Goal: Navigation & Orientation: Find specific page/section

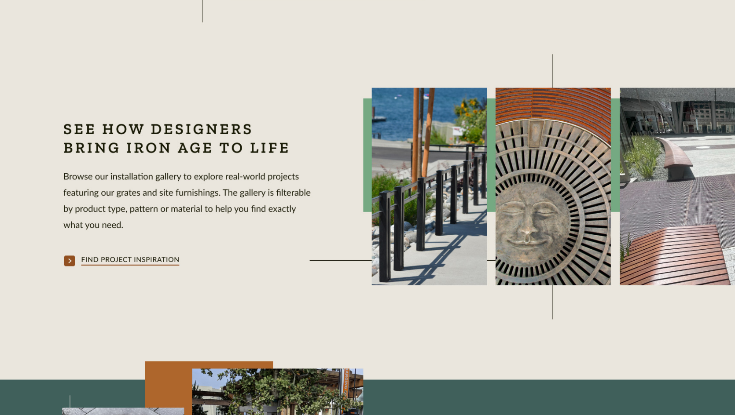
scroll to position [616, 0]
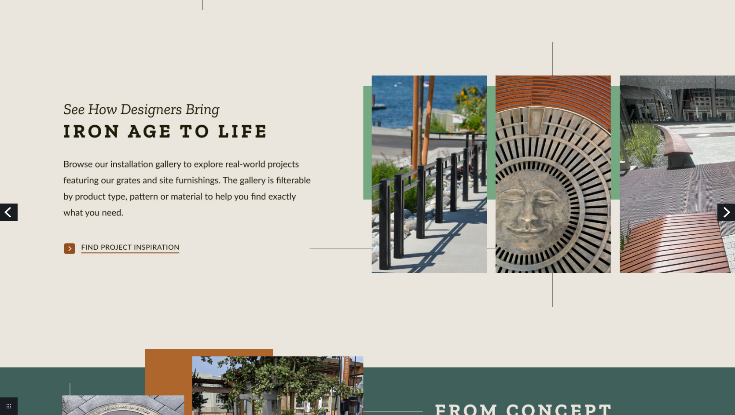
scroll to position [704, 0]
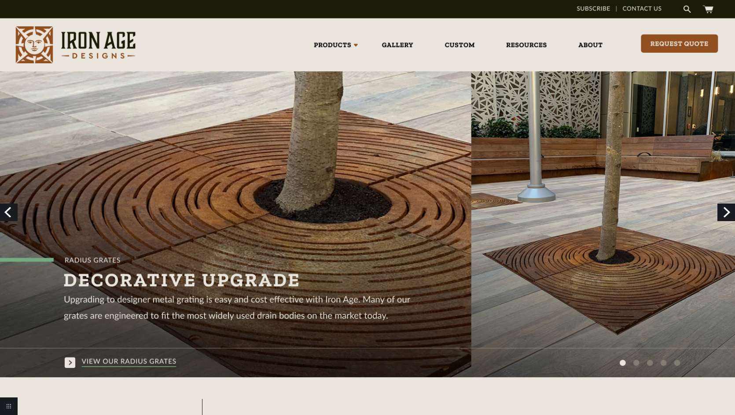
click at [719, 213] on link "Next" at bounding box center [726, 213] width 18 height 18
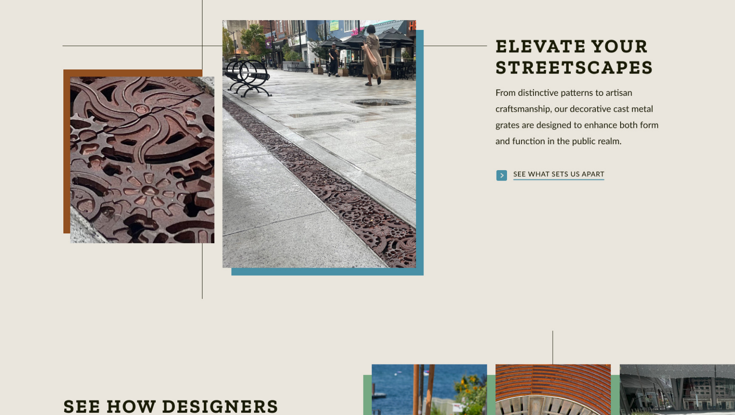
scroll to position [352, 0]
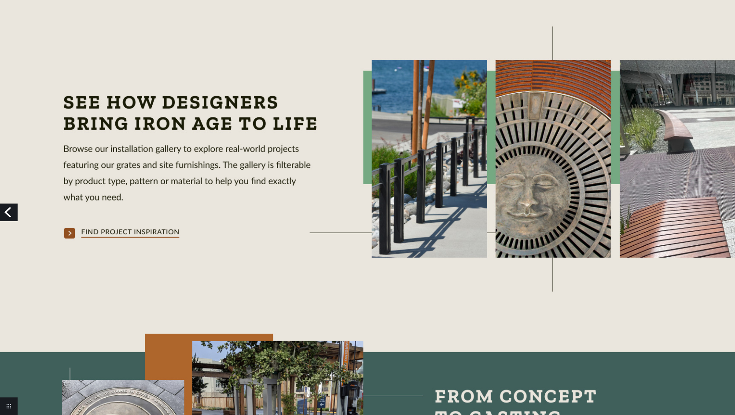
scroll to position [748, 0]
